Goal: Task Accomplishment & Management: Use online tool/utility

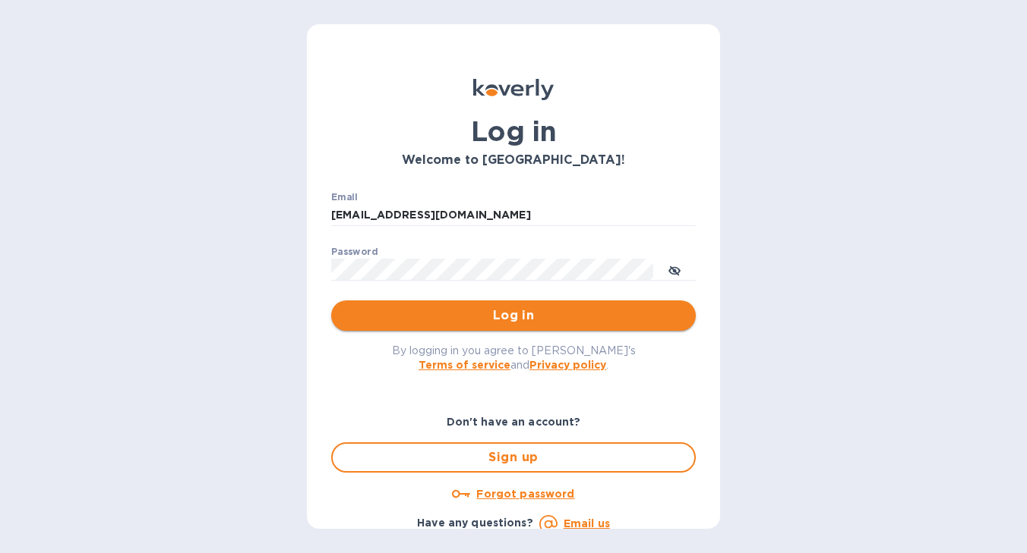
click at [516, 317] on span "Log in" at bounding box center [513, 316] width 340 height 18
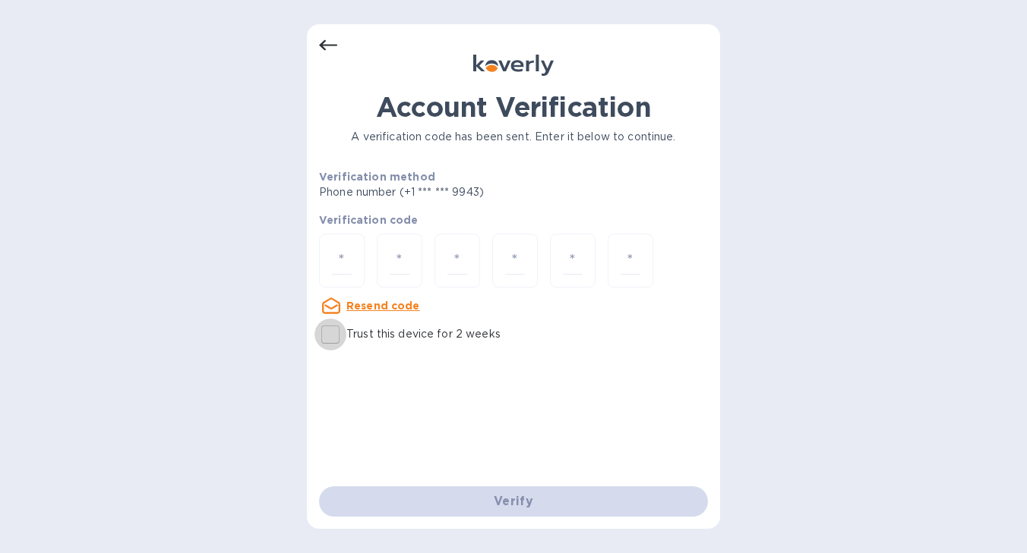
click at [330, 333] on input "Trust this device for 2 weeks" at bounding box center [330, 335] width 32 height 32
checkbox input "true"
click at [342, 257] on input "number" at bounding box center [342, 261] width 20 height 28
type input "1"
type input "9"
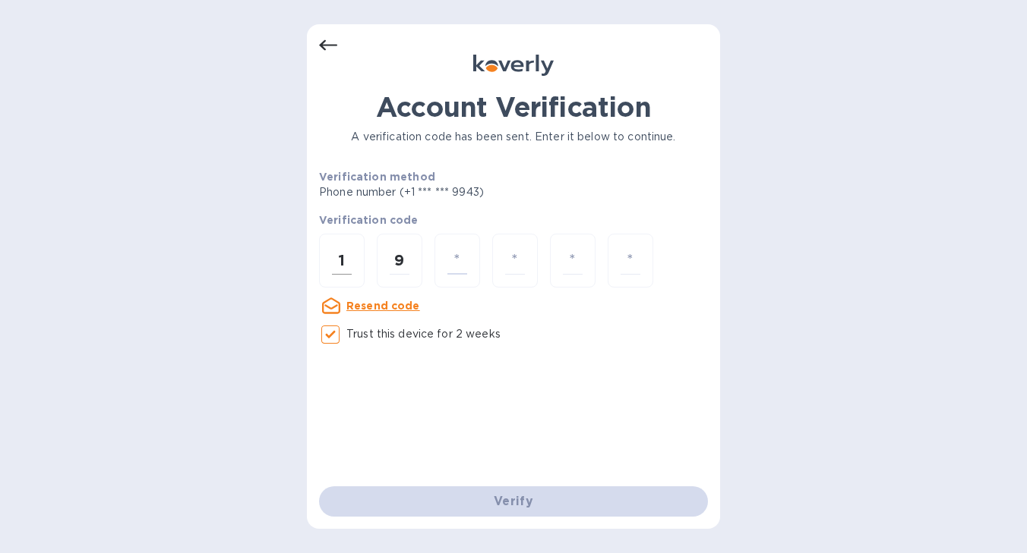
type input "9"
type input "7"
type input "0"
type input "7"
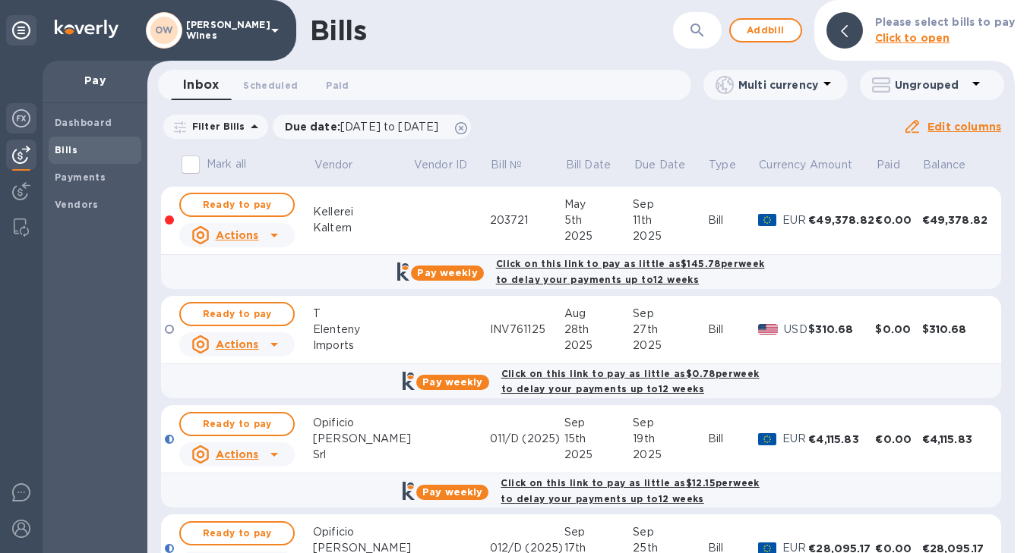
click at [15, 118] on img at bounding box center [21, 118] width 18 height 18
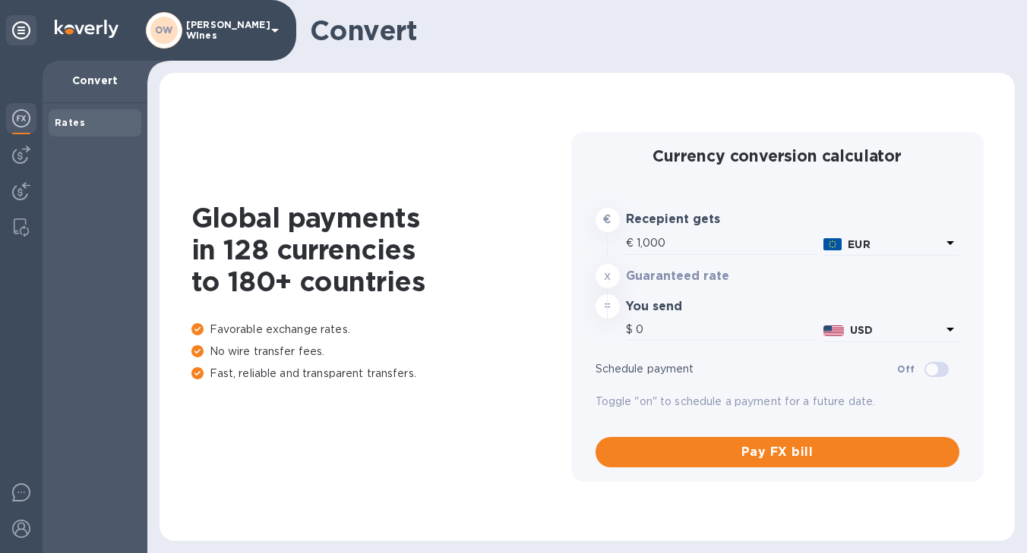
type input "1,180.9"
